Goal: Task Accomplishment & Management: Use online tool/utility

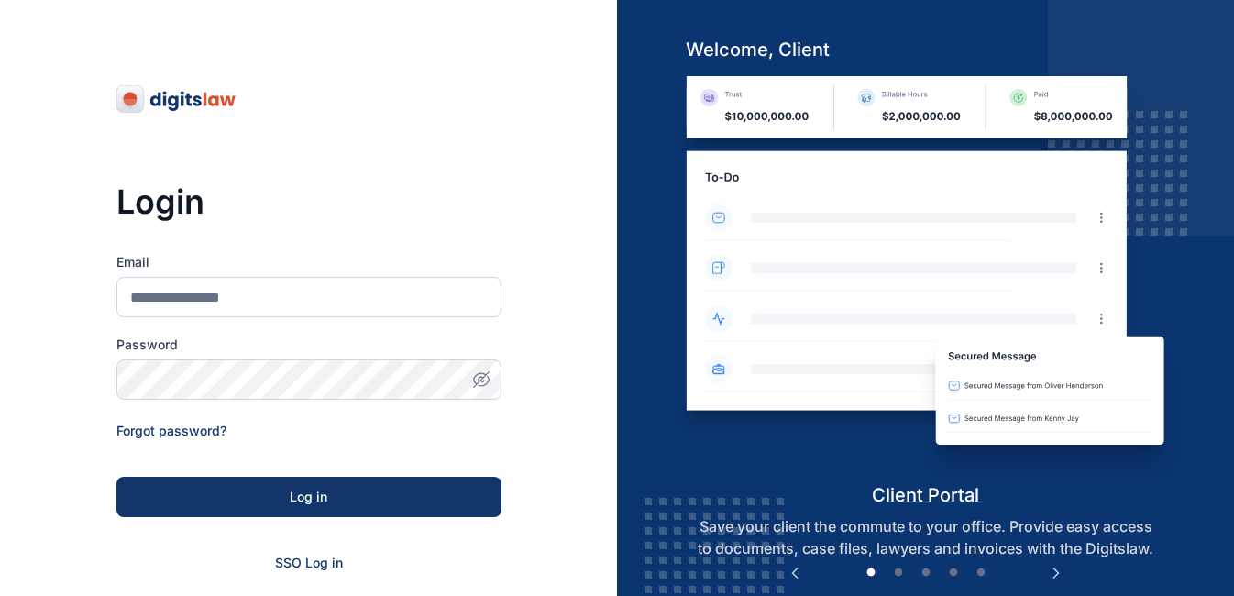
scroll to position [164, 0]
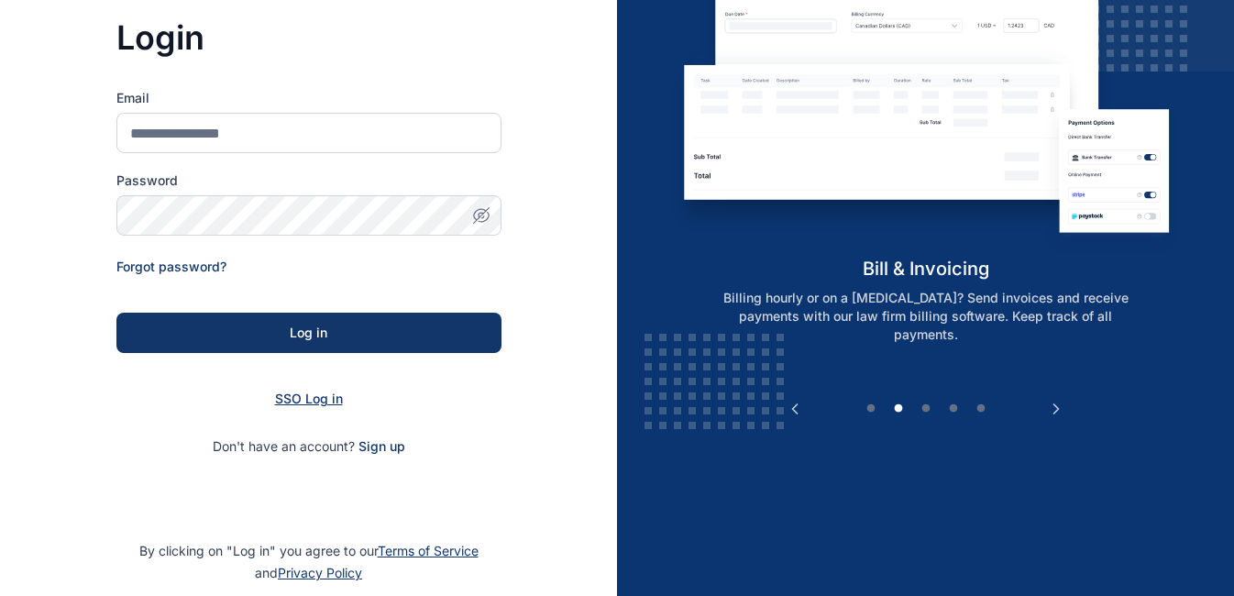
click at [321, 403] on span "SSO Log in" at bounding box center [309, 398] width 68 height 16
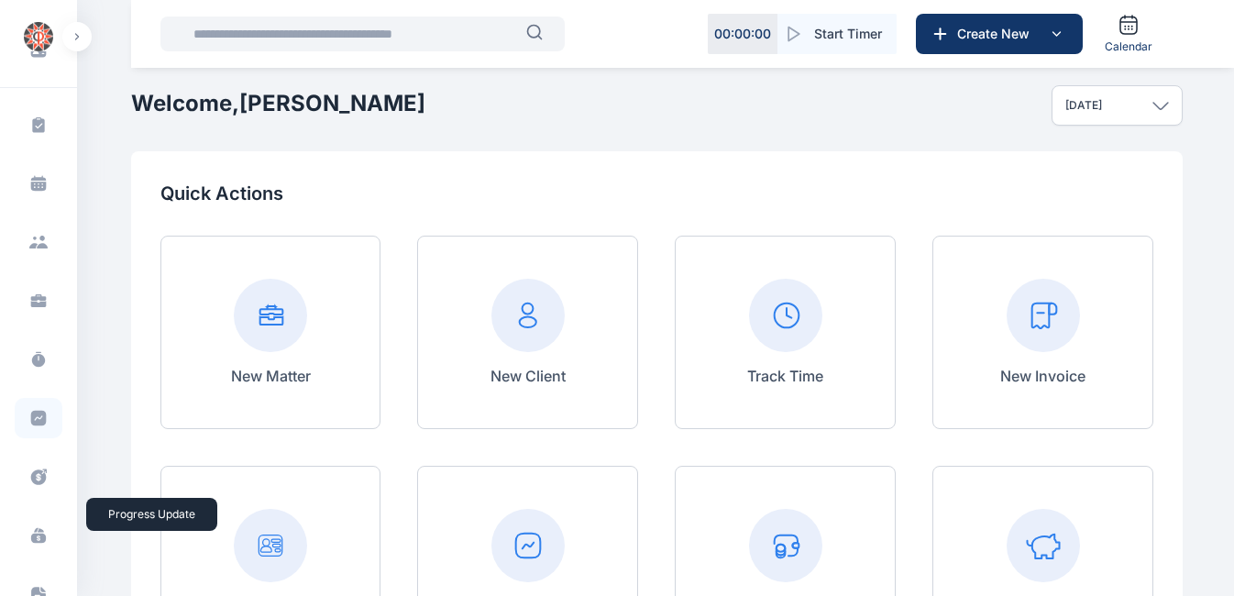
scroll to position [101, 0]
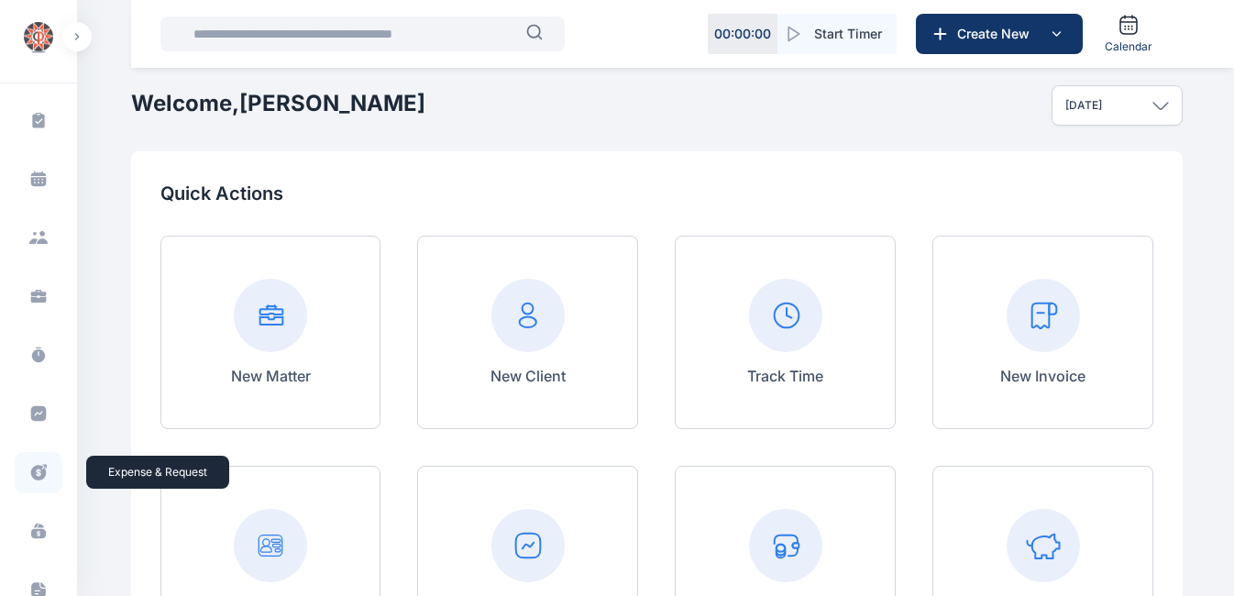
click at [38, 474] on icon at bounding box center [39, 473] width 16 height 16
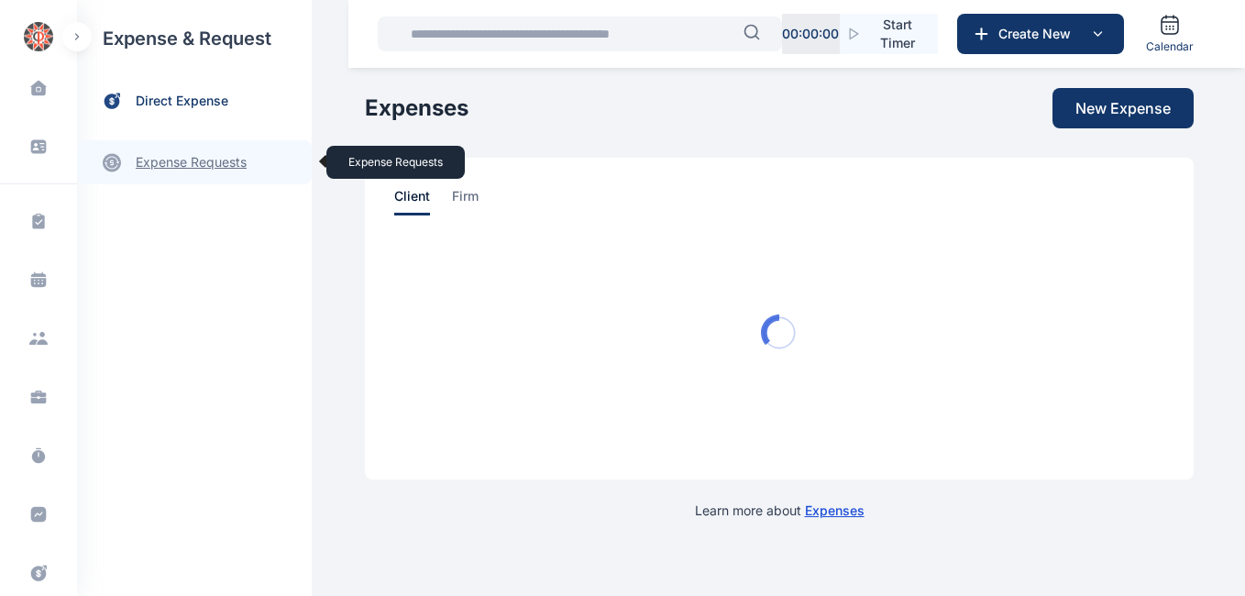
click at [188, 170] on link "expense requests expense requests" at bounding box center [194, 162] width 235 height 44
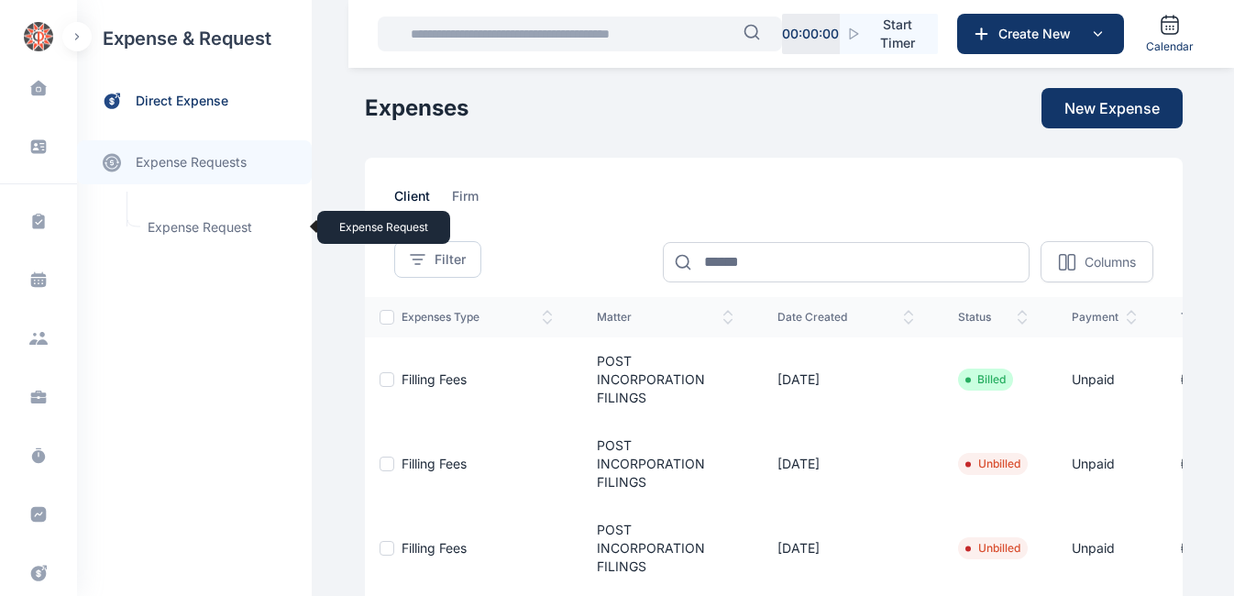
click at [192, 229] on span "Expense Request Expense Request" at bounding box center [220, 227] width 166 height 35
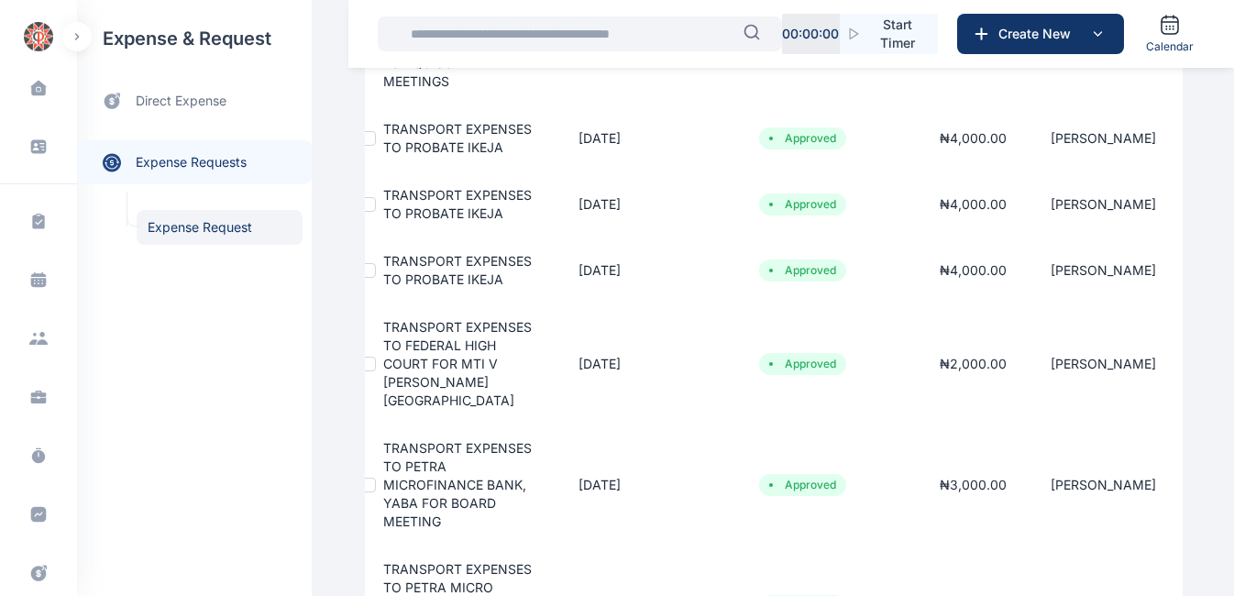
scroll to position [0, 23]
